Goal: Find specific page/section: Find specific page/section

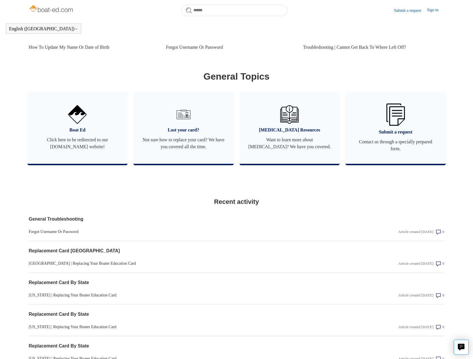
scroll to position [281, 0]
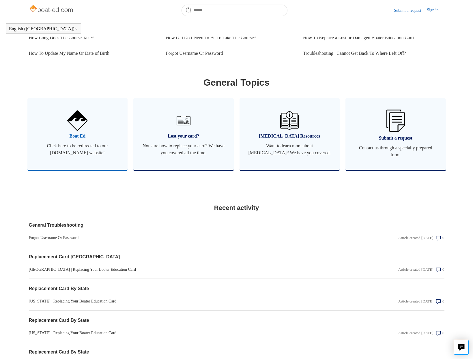
click at [100, 140] on span "Boat Ed" at bounding box center [77, 136] width 83 height 7
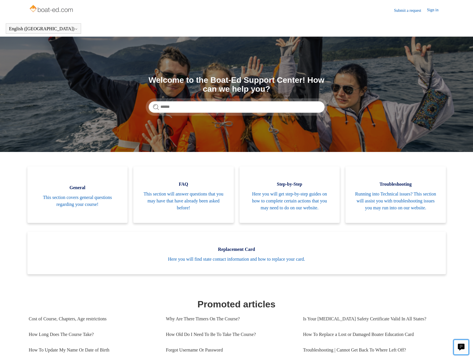
click at [463, 350] on icon "Live chat" at bounding box center [461, 347] width 7 height 7
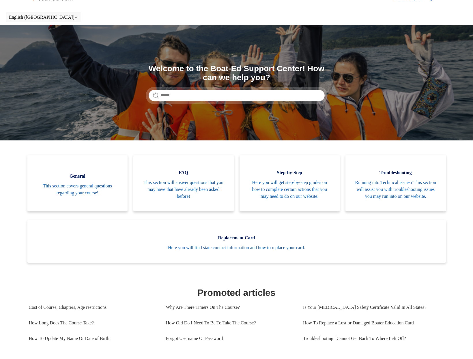
scroll to position [14, 0]
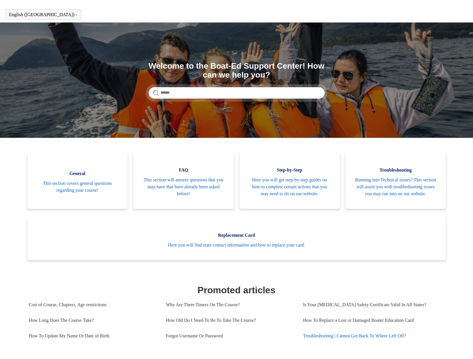
click at [353, 342] on body "Skip to main content Submit a request Sign in English (US) Español Français Boa…" at bounding box center [236, 347] width 473 height 722
click at [342, 332] on body "Skip to main content Submit a request Sign in English (US) Español Français Boa…" at bounding box center [236, 347] width 473 height 722
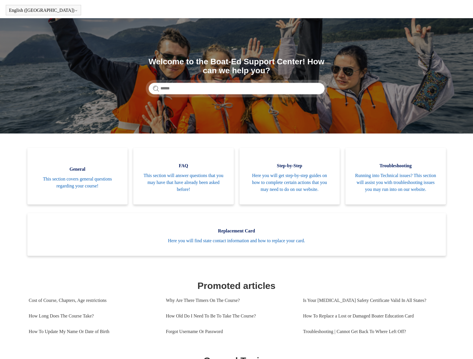
scroll to position [0, 0]
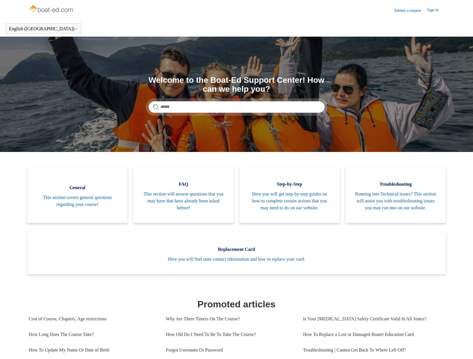
click at [47, 12] on img at bounding box center [52, 9] width 46 height 12
